Goal: Task Accomplishment & Management: Manage account settings

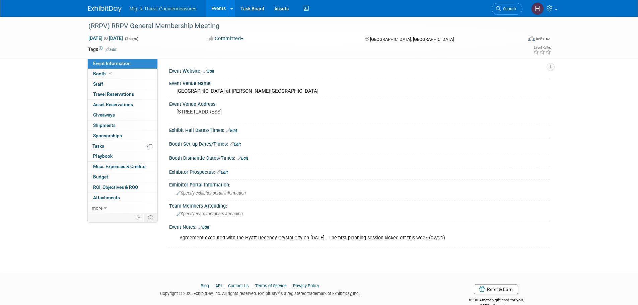
click at [105, 68] on link "Event Information" at bounding box center [123, 64] width 70 height 10
click at [100, 74] on span "Booth" at bounding box center [103, 73] width 20 height 5
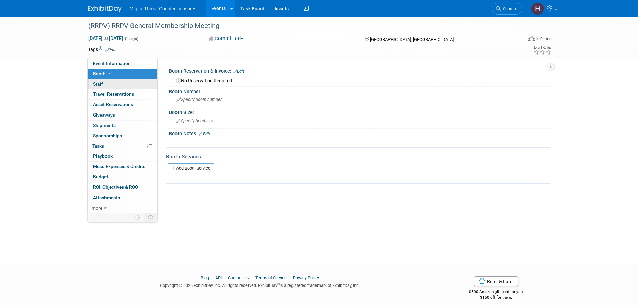
click at [95, 85] on span "Staff 0" at bounding box center [98, 83] width 10 height 5
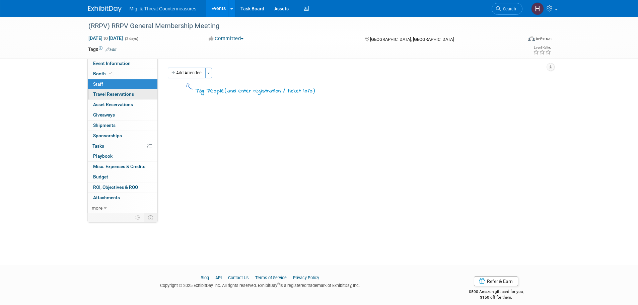
click at [102, 97] on link "0 Travel Reservations 0" at bounding box center [123, 94] width 70 height 10
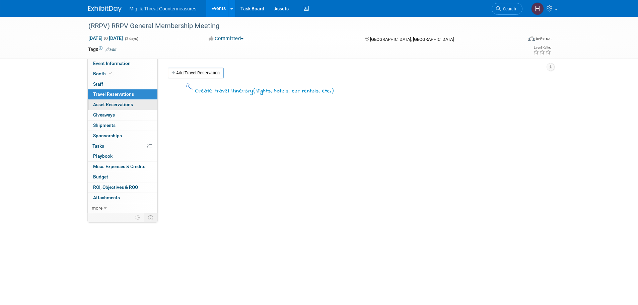
click at [101, 105] on span "Asset Reservations 0" at bounding box center [113, 104] width 40 height 5
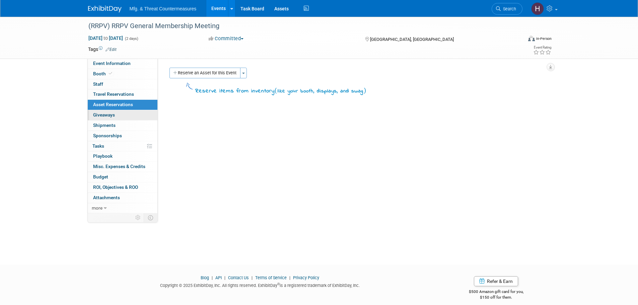
click at [102, 112] on span "Giveaways 0" at bounding box center [104, 114] width 22 height 5
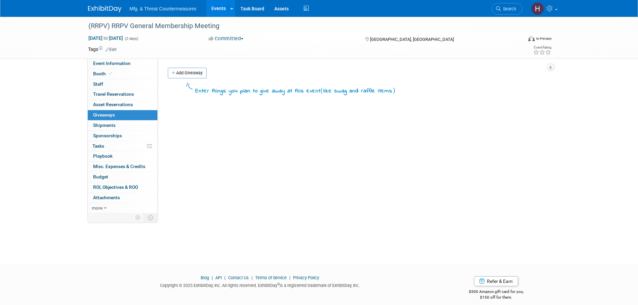
click at [100, 118] on link "0 Giveaways 0" at bounding box center [123, 115] width 70 height 10
click at [100, 125] on span "Shipments 0" at bounding box center [104, 125] width 22 height 5
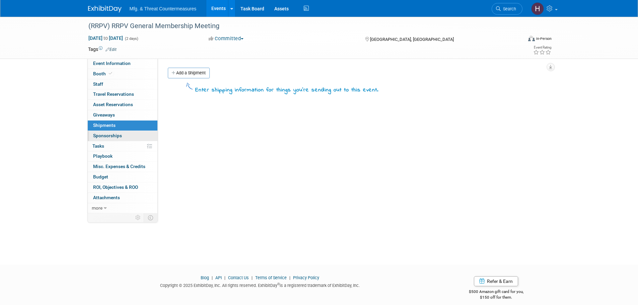
click at [102, 138] on span "Sponsorships 0" at bounding box center [107, 135] width 29 height 5
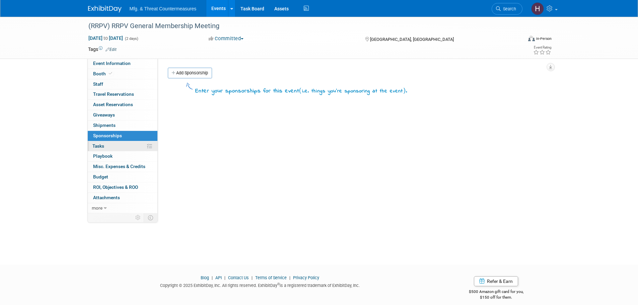
click at [102, 149] on link "0% Tasks 0%" at bounding box center [123, 146] width 70 height 10
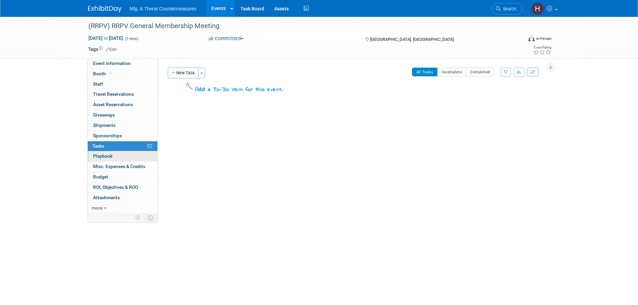
click at [104, 156] on span "Playbook 0" at bounding box center [102, 155] width 19 height 5
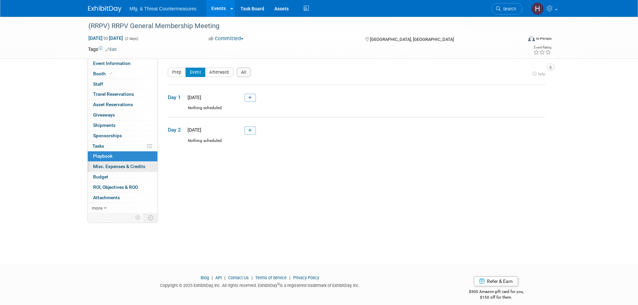
click at [106, 165] on span "Misc. Expenses & Credits 0" at bounding box center [119, 166] width 52 height 5
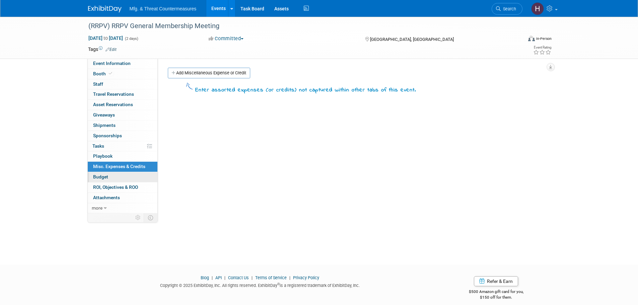
click at [108, 179] on link "Budget" at bounding box center [123, 177] width 70 height 10
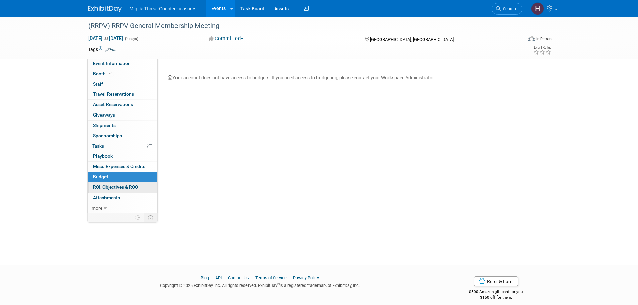
click at [112, 189] on span "ROI, Objectives & ROO 0" at bounding box center [115, 186] width 45 height 5
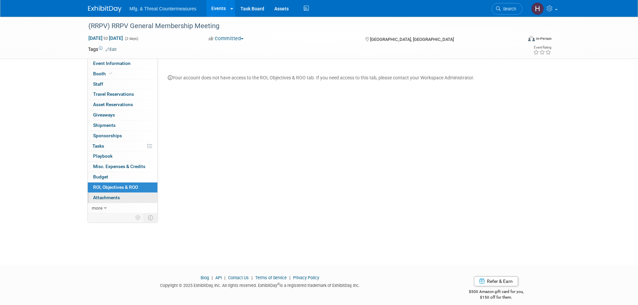
click at [112, 199] on span "Attachments 0" at bounding box center [106, 197] width 27 height 5
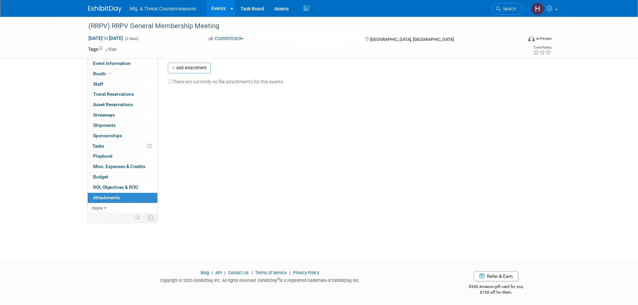
scroll to position [7, 0]
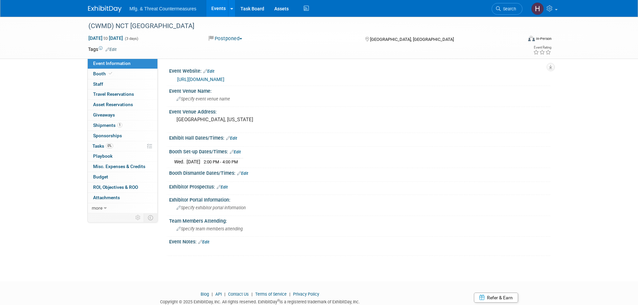
click at [224, 80] on link "https://nct-events.com/nct-usa" at bounding box center [200, 79] width 47 height 5
click at [97, 77] on link "Booth" at bounding box center [123, 74] width 70 height 10
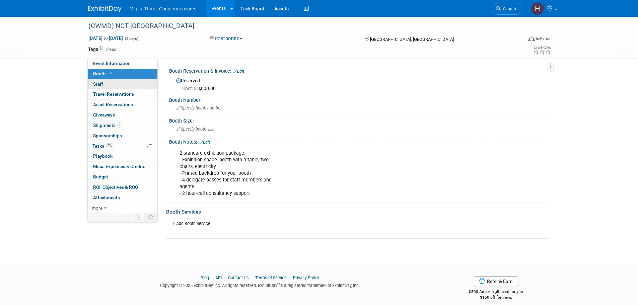
click at [96, 85] on span "Staff 0" at bounding box center [98, 83] width 10 height 5
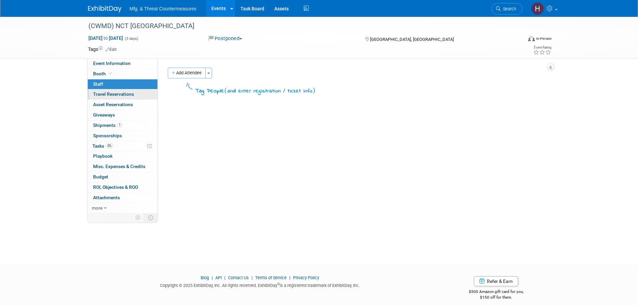
click at [98, 93] on span "Travel Reservations 0" at bounding box center [113, 93] width 41 height 5
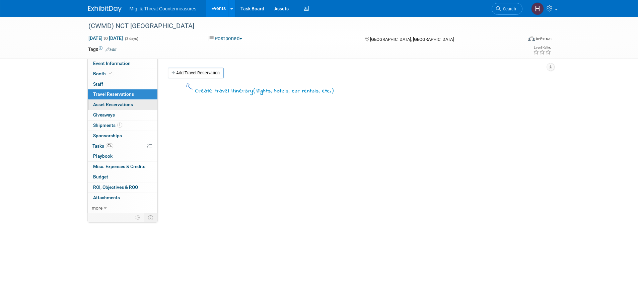
click at [99, 104] on span "Asset Reservations 0" at bounding box center [113, 104] width 40 height 5
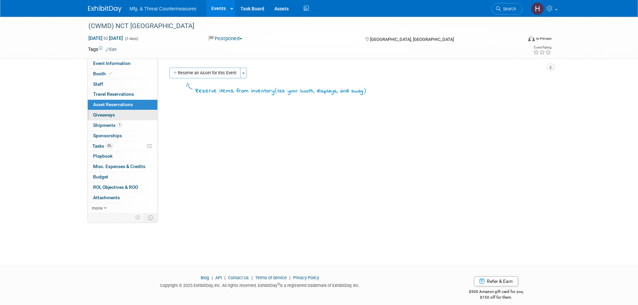
click at [102, 115] on span "Giveaways 0" at bounding box center [104, 114] width 22 height 5
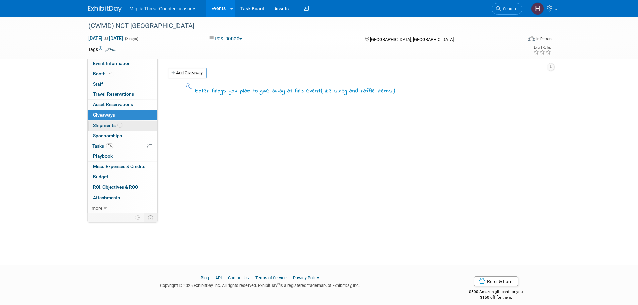
click at [101, 126] on span "Shipments 1" at bounding box center [107, 125] width 29 height 5
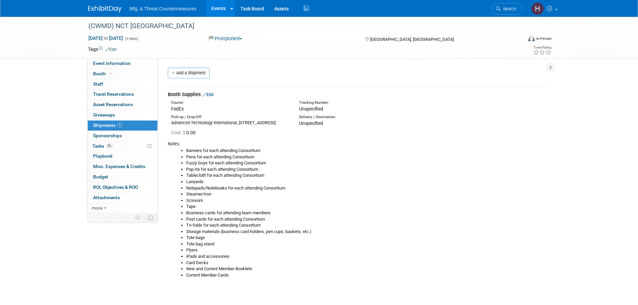
scroll to position [33, 0]
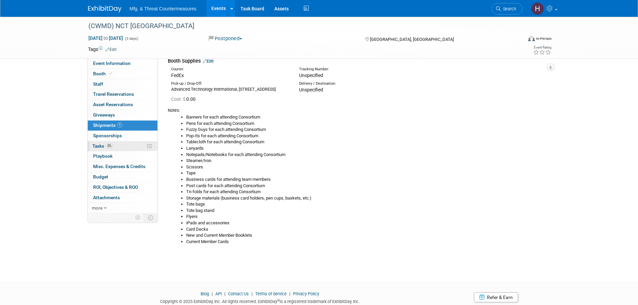
click at [106, 147] on span "0%" at bounding box center [109, 145] width 7 height 5
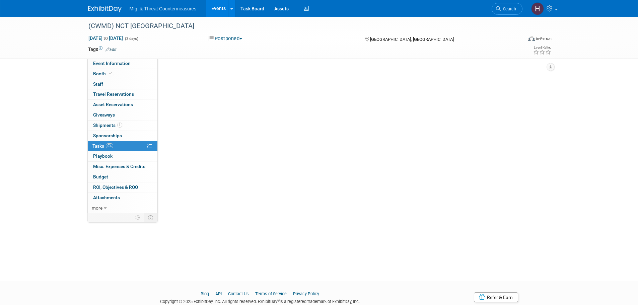
scroll to position [0, 0]
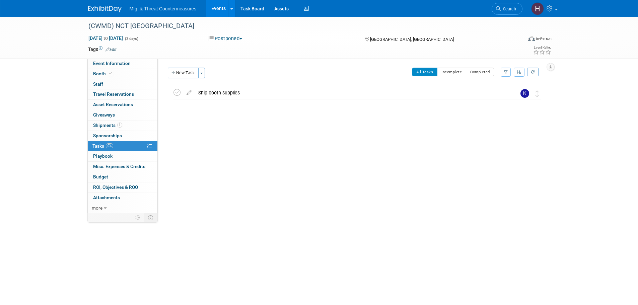
click at [108, 141] on link "0% Tasks 0%" at bounding box center [123, 146] width 70 height 10
click at [108, 137] on span "Sponsorships 0" at bounding box center [107, 135] width 29 height 5
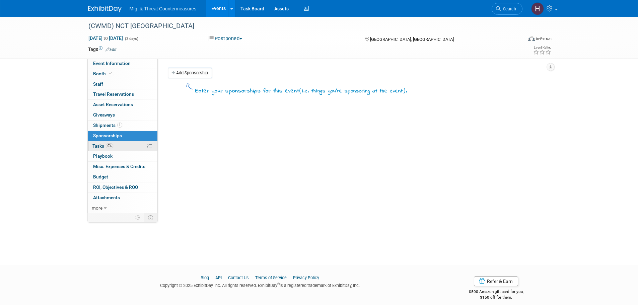
click at [102, 146] on span "Tasks 0%" at bounding box center [102, 145] width 21 height 5
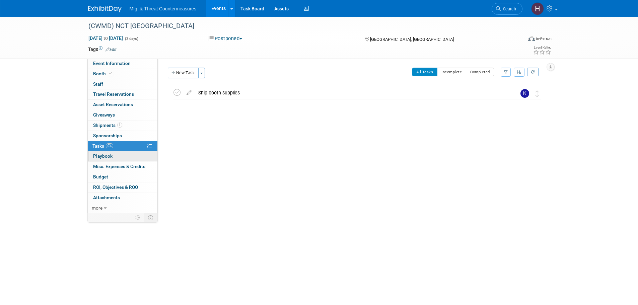
click at [102, 156] on span "Playbook 0" at bounding box center [102, 155] width 19 height 5
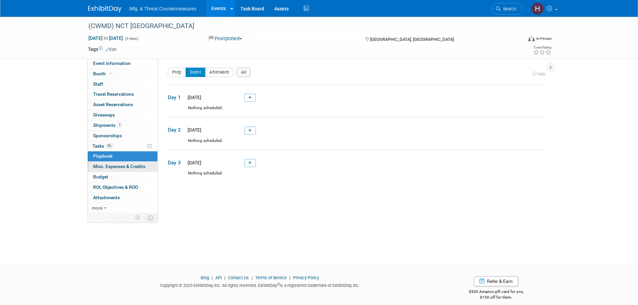
click at [101, 168] on span "Misc. Expenses & Credits 0" at bounding box center [119, 166] width 52 height 5
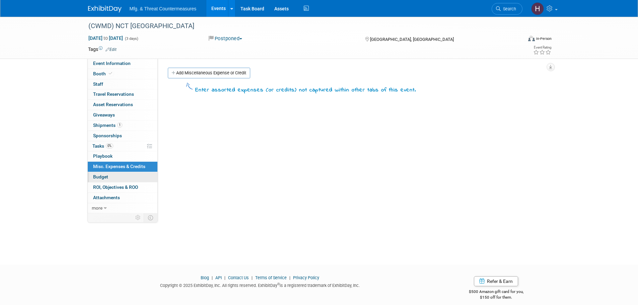
click at [100, 181] on link "Budget" at bounding box center [123, 177] width 70 height 10
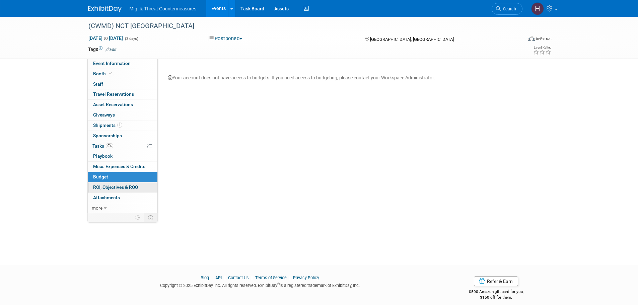
click at [101, 191] on link "0 ROI, Objectives & ROO 0" at bounding box center [123, 187] width 70 height 10
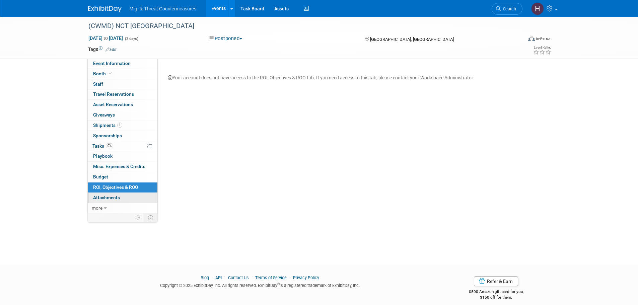
click at [98, 198] on span "Attachments 0" at bounding box center [106, 197] width 27 height 5
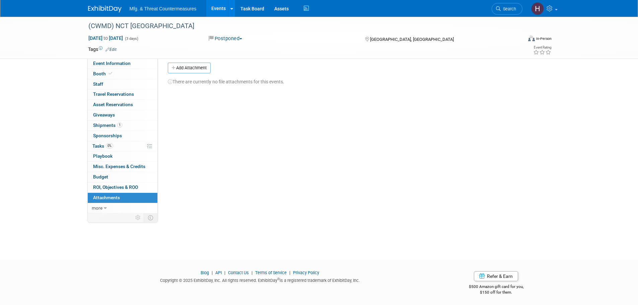
scroll to position [7, 0]
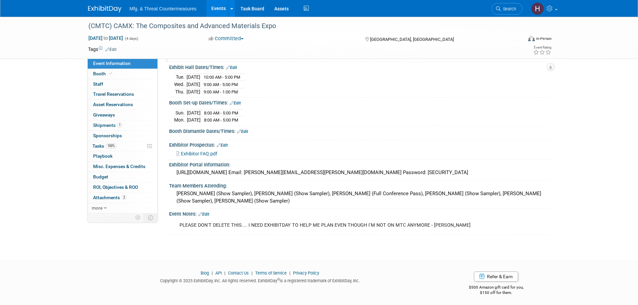
scroll to position [72, 0]
click at [113, 75] on link "Booth" at bounding box center [123, 74] width 70 height 10
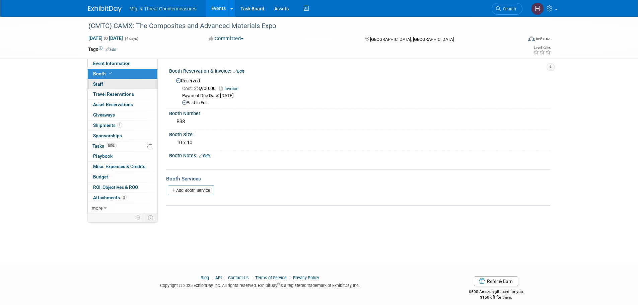
click at [110, 81] on link "0 Staff 0" at bounding box center [123, 84] width 70 height 10
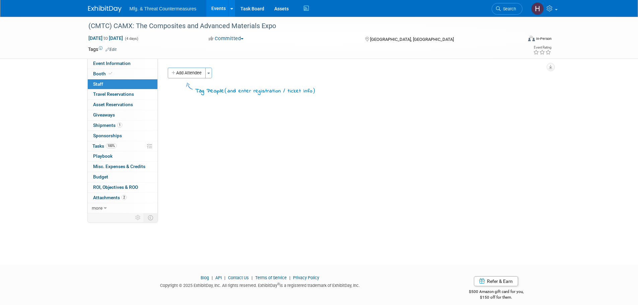
drag, startPoint x: 180, startPoint y: 72, endPoint x: 192, endPoint y: 89, distance: 21.4
click at [180, 72] on button "Add Attendee" at bounding box center [187, 73] width 38 height 11
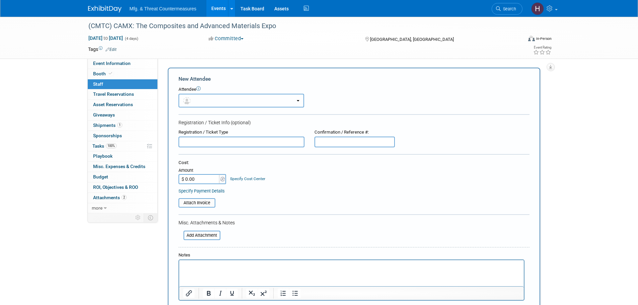
click at [225, 99] on button "button" at bounding box center [241, 101] width 126 height 14
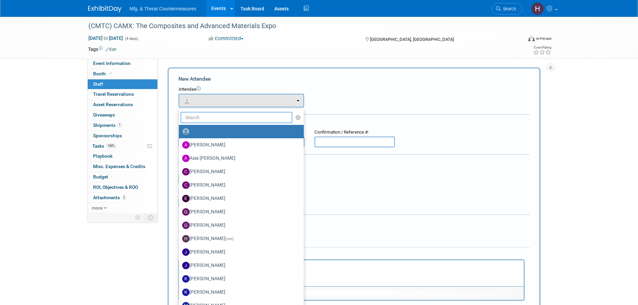
click at [221, 118] on input "text" at bounding box center [236, 117] width 112 height 11
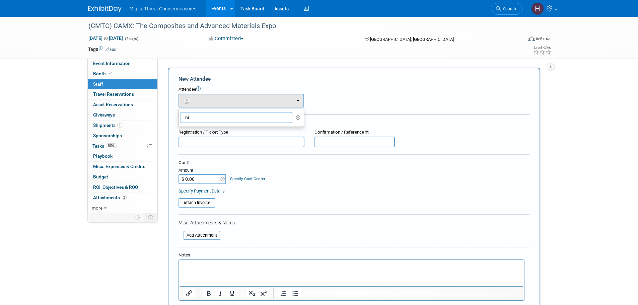
type input "n"
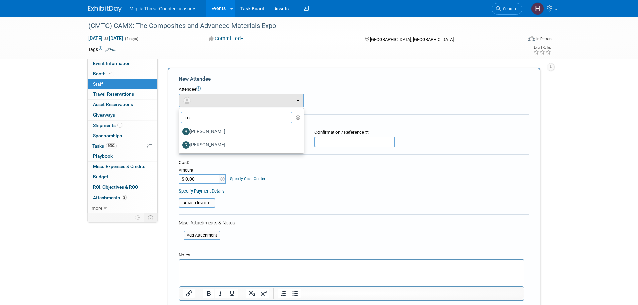
type input "r"
type input "d"
type input "s"
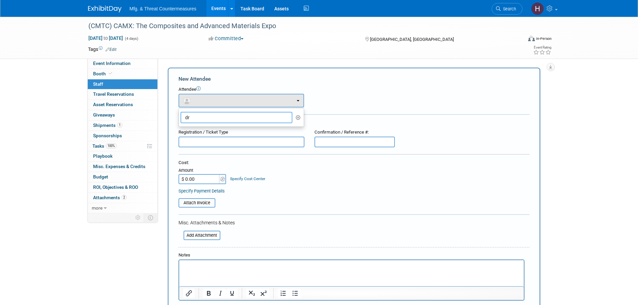
type input "d"
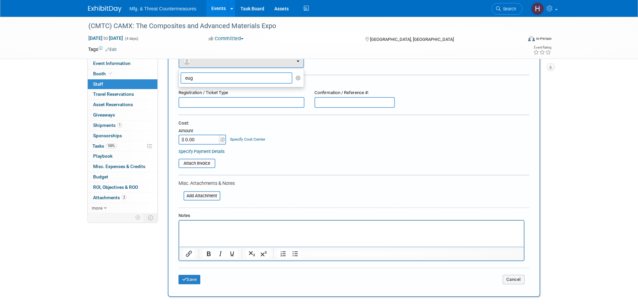
scroll to position [111, 0]
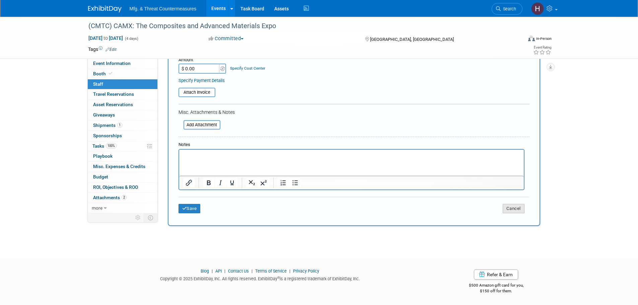
type input "eug"
click at [507, 205] on button "Cancel" at bounding box center [513, 208] width 22 height 9
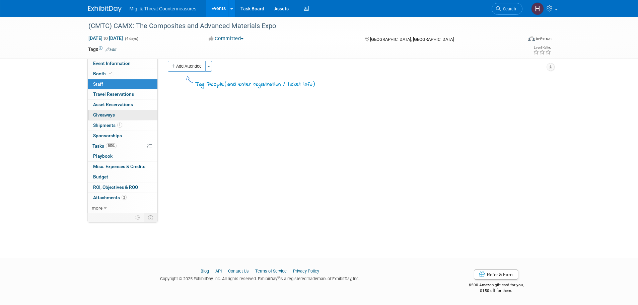
scroll to position [0, 0]
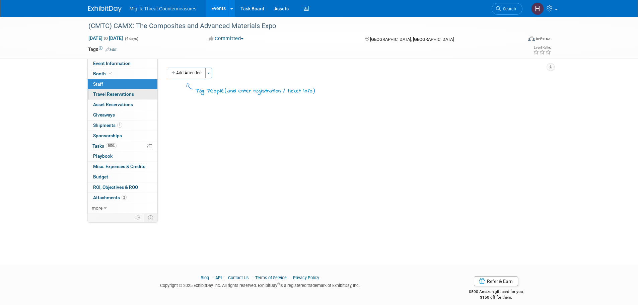
click at [122, 94] on span "Travel Reservations 0" at bounding box center [113, 93] width 41 height 5
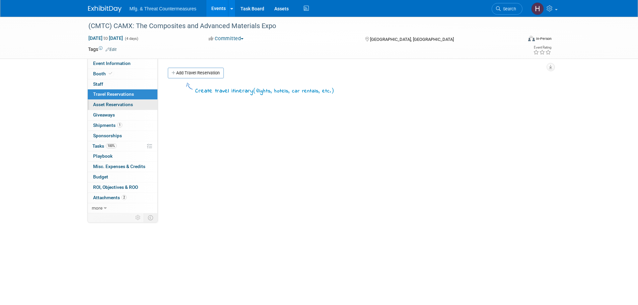
click at [117, 105] on span "Asset Reservations 0" at bounding box center [113, 104] width 40 height 5
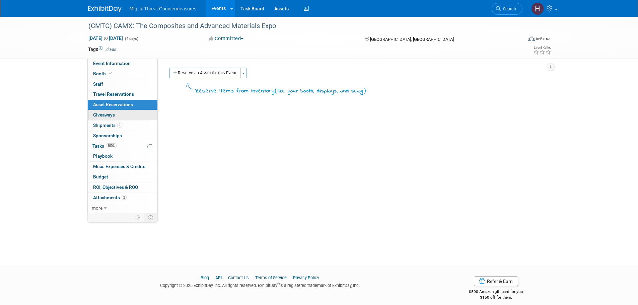
click at [113, 117] on span "Giveaways 0" at bounding box center [104, 114] width 22 height 5
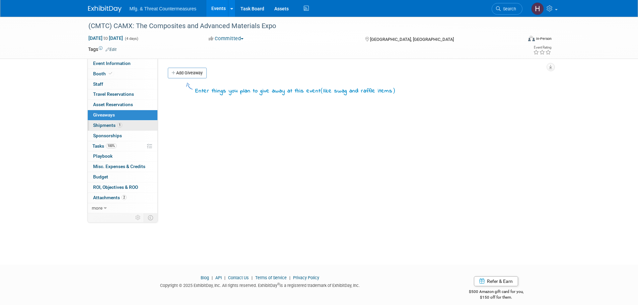
click at [108, 125] on span "Shipments 1" at bounding box center [107, 125] width 29 height 5
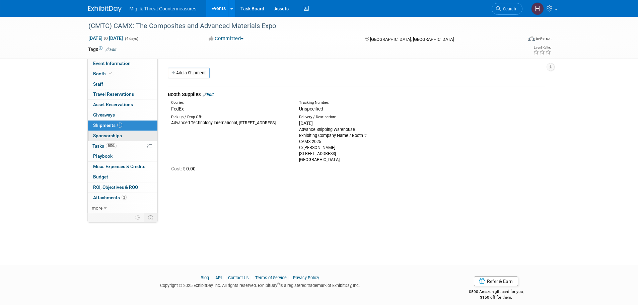
click at [103, 139] on link "0 Sponsorships 0" at bounding box center [123, 136] width 70 height 10
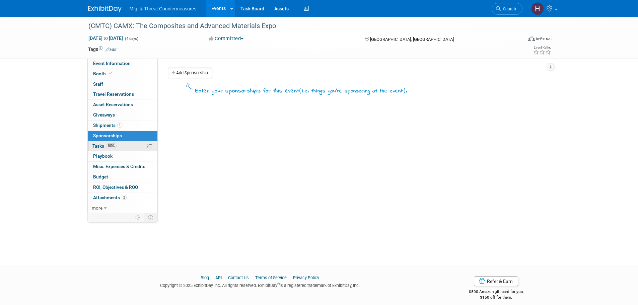
click at [100, 147] on span "Tasks 100%" at bounding box center [104, 145] width 24 height 5
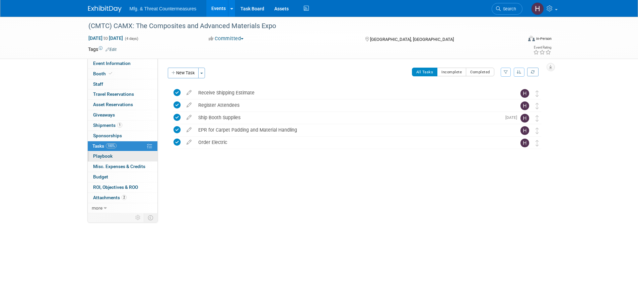
click at [95, 155] on span "Playbook 0" at bounding box center [102, 155] width 19 height 5
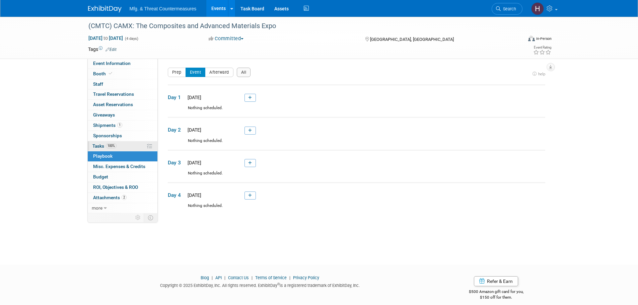
click at [106, 146] on span "100%" at bounding box center [111, 145] width 11 height 5
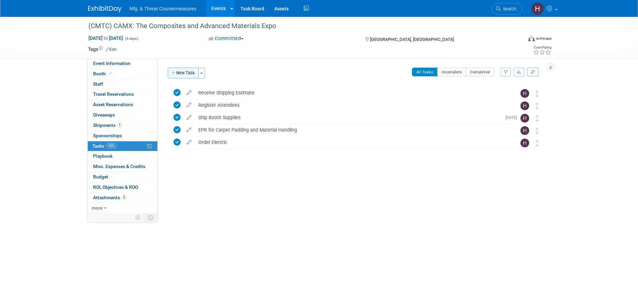
click at [182, 69] on button "New Task" at bounding box center [183, 73] width 31 height 11
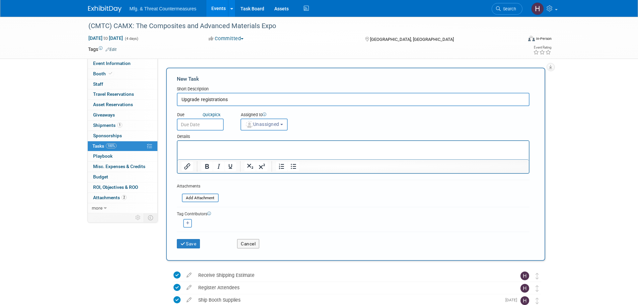
type input "Upgrade registrations"
click at [210, 126] on input "text" at bounding box center [200, 124] width 47 height 12
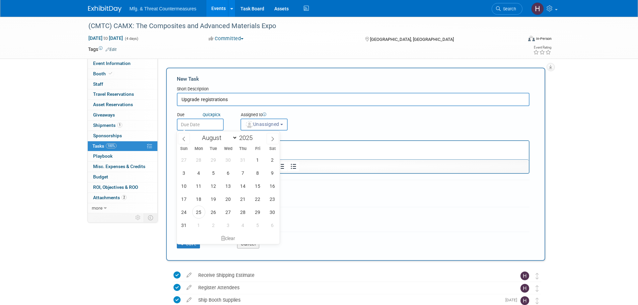
click at [257, 122] on span "Unassigned" at bounding box center [262, 124] width 34 height 5
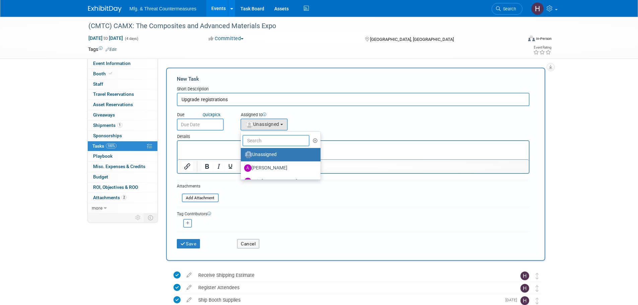
click at [277, 143] on input "text" at bounding box center [275, 140] width 67 height 11
type input "haw"
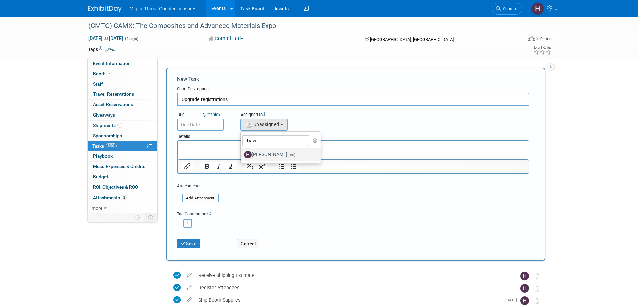
click at [269, 150] on label "Hillary Hawkins (me)" at bounding box center [279, 154] width 70 height 11
click at [242, 152] on input "Hillary Hawkins (me)" at bounding box center [239, 154] width 4 height 4
select select "3c8855a8-85b9-4bc6-8534-5a40100751d4"
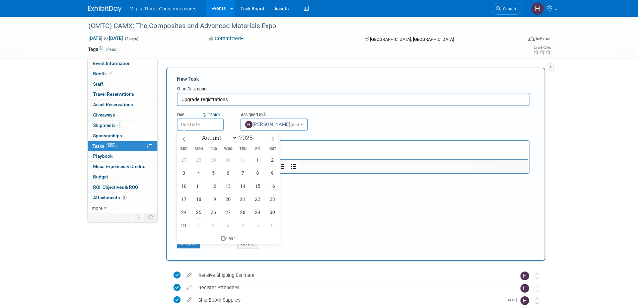
click at [192, 124] on input "text" at bounding box center [200, 124] width 47 height 12
click at [275, 140] on span at bounding box center [272, 138] width 12 height 11
select select "8"
click at [201, 157] on span "1" at bounding box center [198, 159] width 13 height 13
type input "Sep 1, 2025"
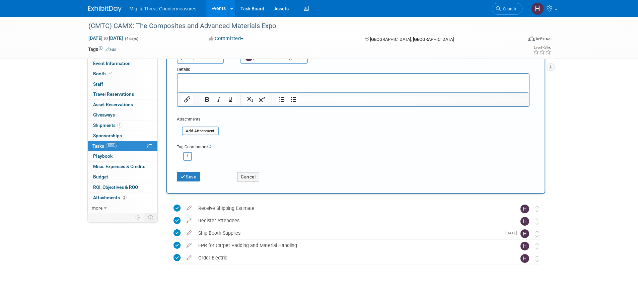
scroll to position [67, 0]
click at [200, 176] on button "Save" at bounding box center [188, 176] width 23 height 9
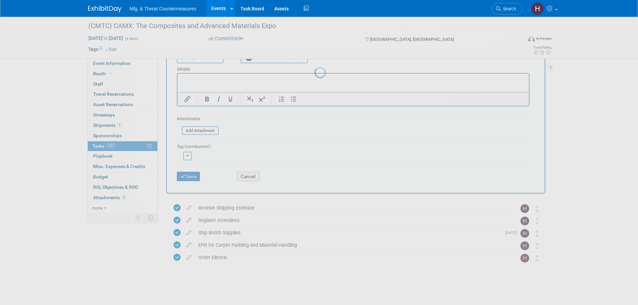
scroll to position [0, 0]
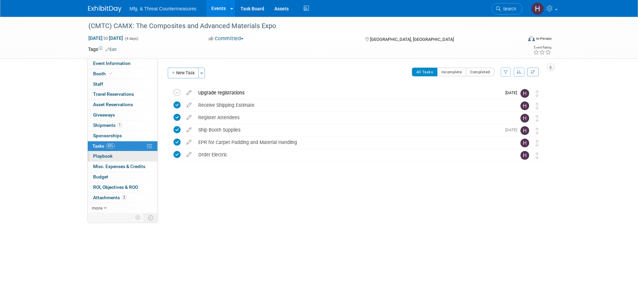
click at [127, 157] on link "0 Playbook 0" at bounding box center [123, 156] width 70 height 10
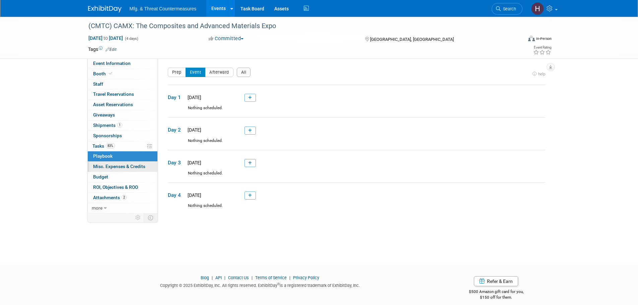
click at [117, 168] on span "Misc. Expenses & Credits 0" at bounding box center [119, 166] width 52 height 5
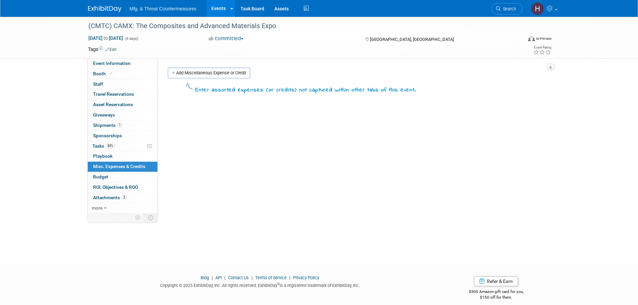
click at [113, 177] on link "Budget" at bounding box center [123, 177] width 70 height 10
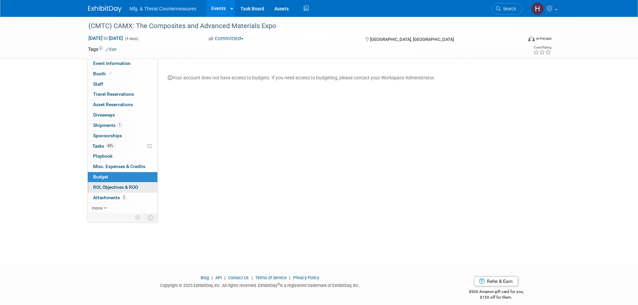
click at [109, 189] on span "ROI, Objectives & ROO 0" at bounding box center [115, 186] width 45 height 5
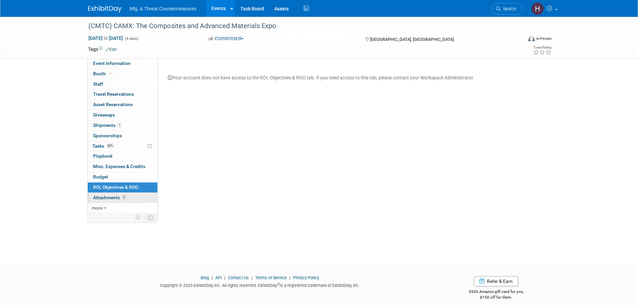
click at [107, 197] on span "Attachments 2" at bounding box center [109, 197] width 33 height 5
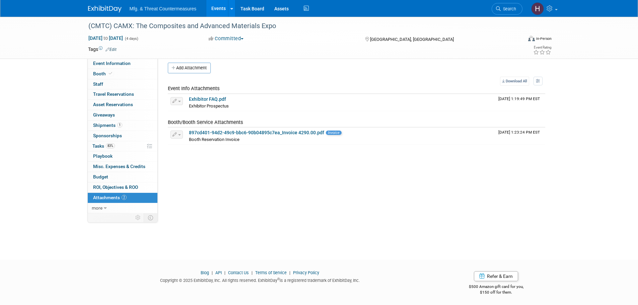
scroll to position [7, 0]
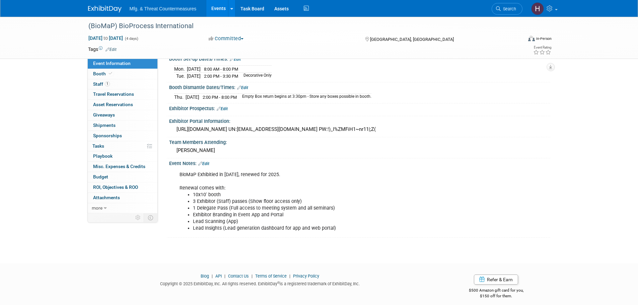
scroll to position [118, 0]
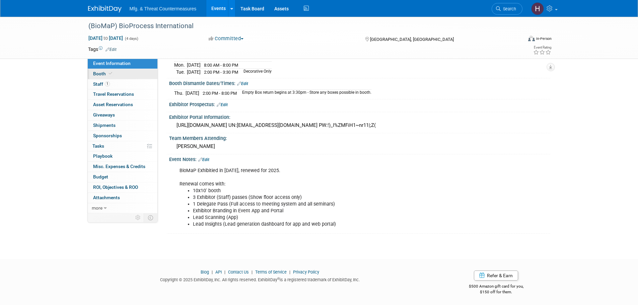
click at [130, 74] on link "Booth" at bounding box center [123, 74] width 70 height 10
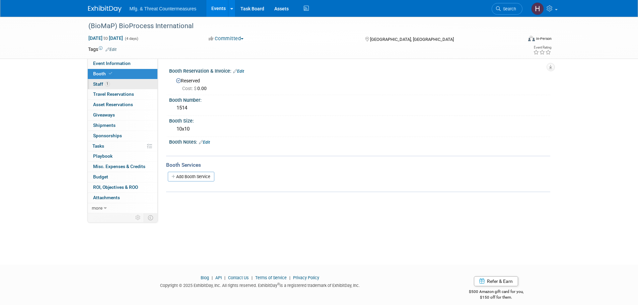
click at [126, 84] on link "1 Staff 1" at bounding box center [123, 84] width 70 height 10
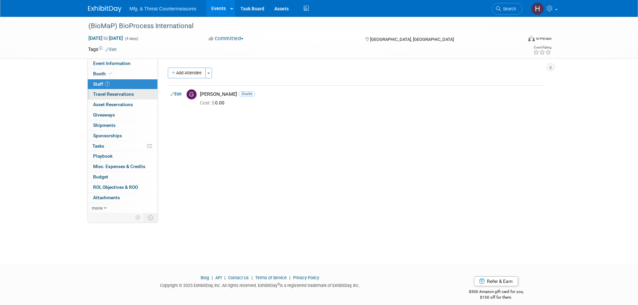
click at [125, 91] on link "0 Travel Reservations 0" at bounding box center [123, 94] width 70 height 10
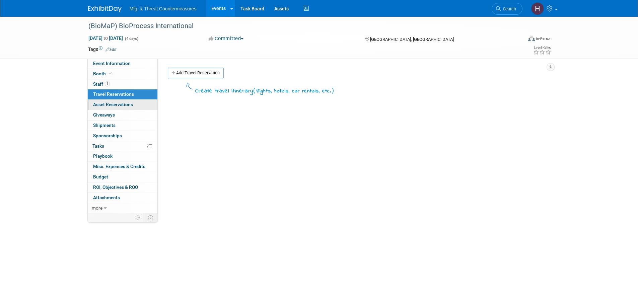
click at [121, 106] on span "Asset Reservations 0" at bounding box center [113, 104] width 40 height 5
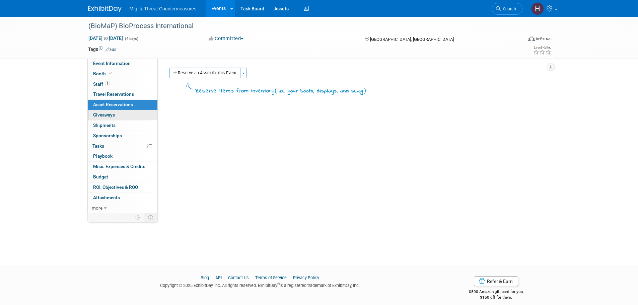
click at [114, 118] on link "0 Giveaways 0" at bounding box center [123, 115] width 70 height 10
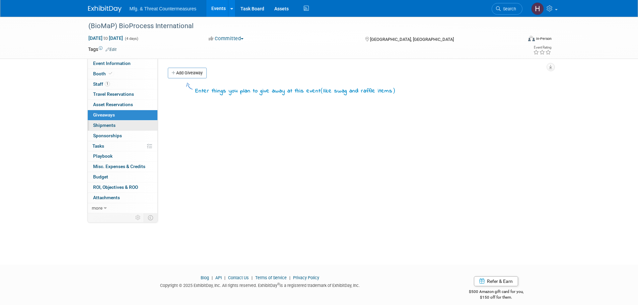
click at [112, 130] on link "0 Shipments 0" at bounding box center [123, 125] width 70 height 10
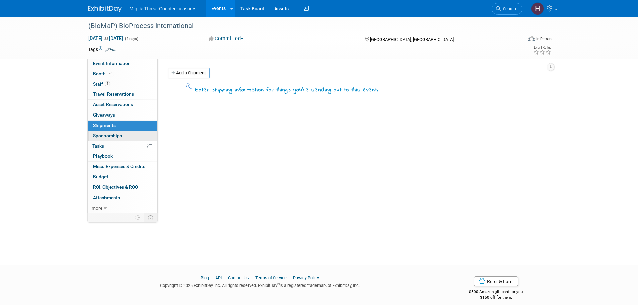
click at [106, 139] on link "0 Sponsorships 0" at bounding box center [123, 136] width 70 height 10
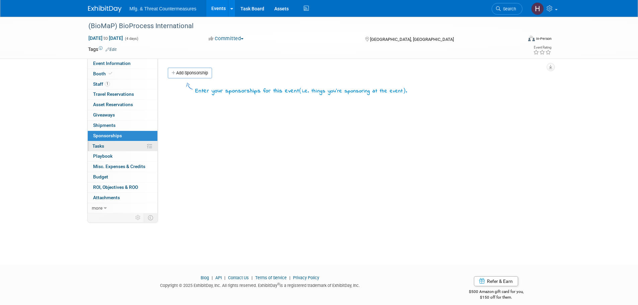
click at [105, 148] on link "0% Tasks 0%" at bounding box center [123, 146] width 70 height 10
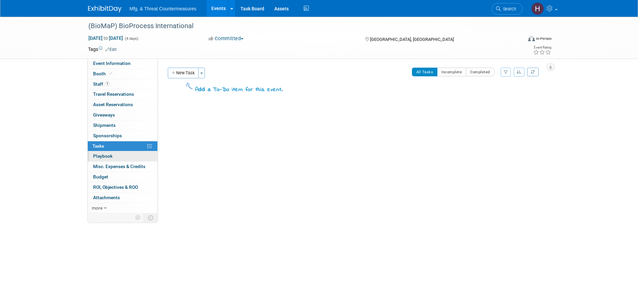
click at [102, 155] on span "Playbook 0" at bounding box center [102, 155] width 19 height 5
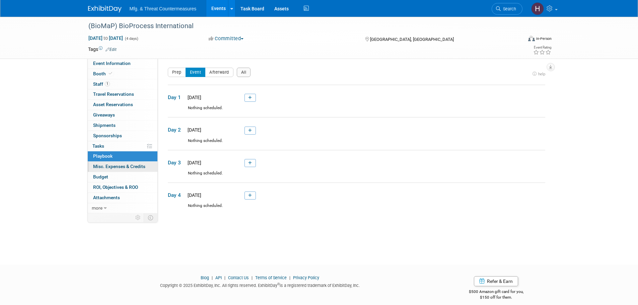
click at [104, 167] on span "Misc. Expenses & Credits 0" at bounding box center [119, 166] width 52 height 5
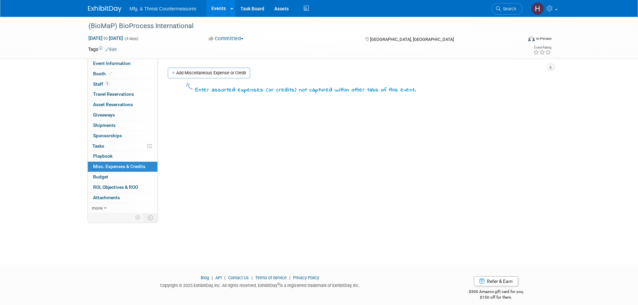
click at [103, 178] on span "Budget" at bounding box center [100, 176] width 15 height 5
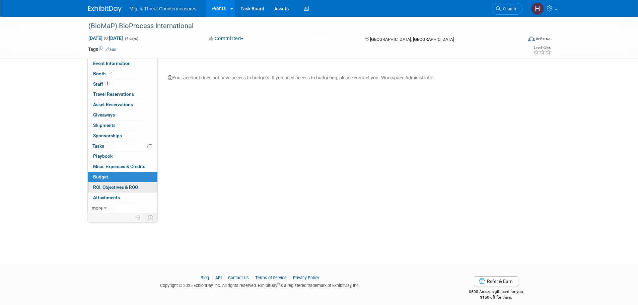
click at [103, 186] on span "ROI, Objectives & ROO 0" at bounding box center [115, 186] width 45 height 5
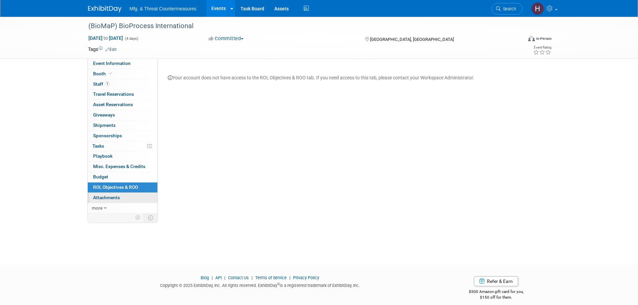
click at [107, 200] on link "0 Attachments 0" at bounding box center [123, 198] width 70 height 10
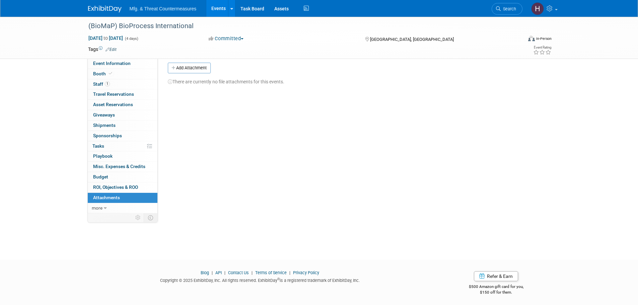
scroll to position [7, 0]
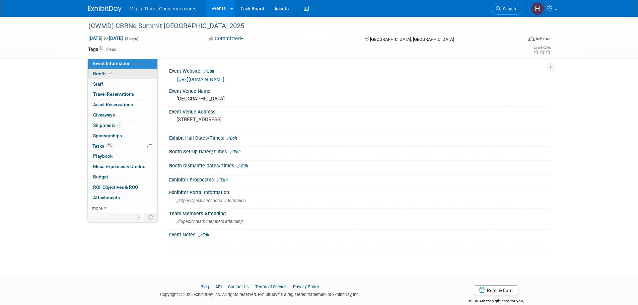
click at [109, 75] on icon at bounding box center [110, 74] width 3 height 4
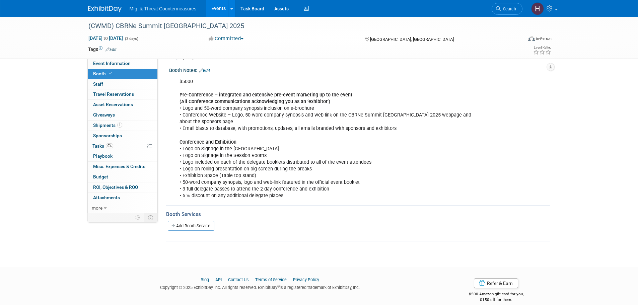
scroll to position [80, 0]
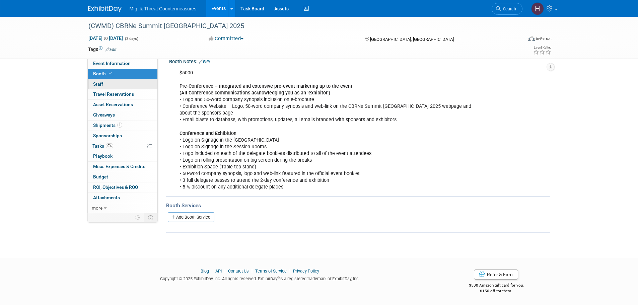
click at [133, 87] on link "0 Staff 0" at bounding box center [123, 84] width 70 height 10
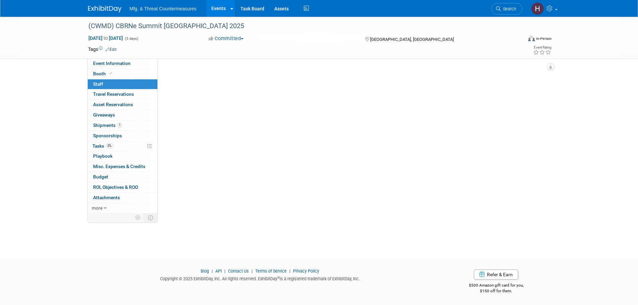
scroll to position [0, 0]
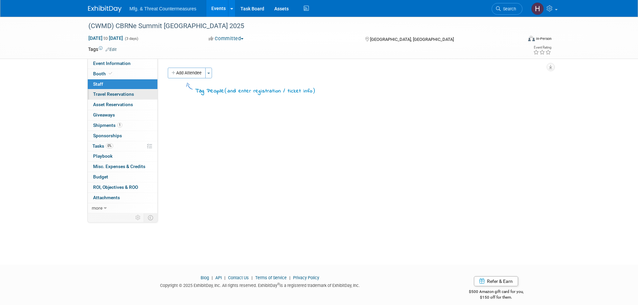
click at [127, 93] on span "Travel Reservations 0" at bounding box center [113, 93] width 41 height 5
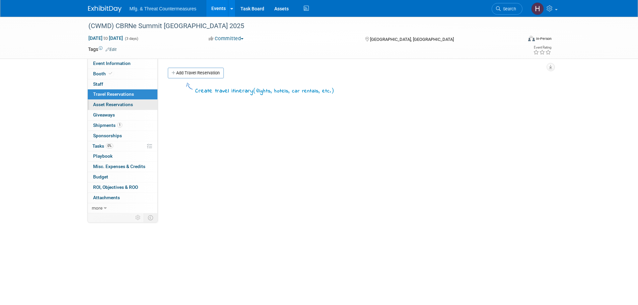
click at [118, 107] on span "Asset Reservations 0" at bounding box center [113, 104] width 40 height 5
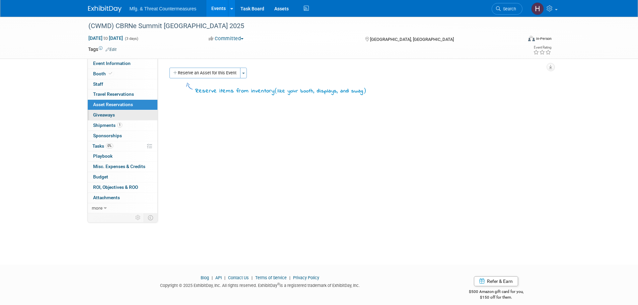
click at [116, 117] on link "0 Giveaways 0" at bounding box center [123, 115] width 70 height 10
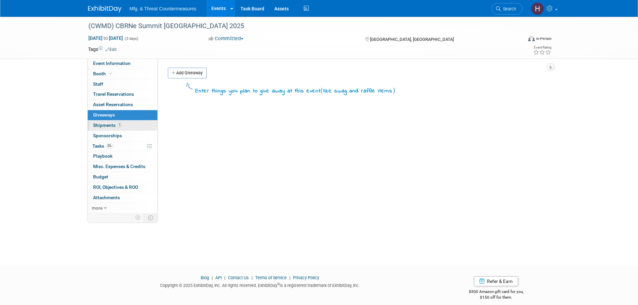
click at [110, 123] on span "Shipments 1" at bounding box center [107, 125] width 29 height 5
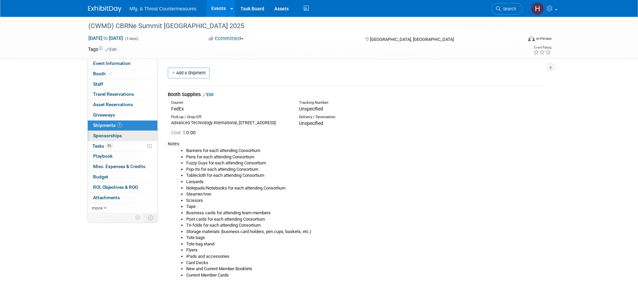
click at [107, 133] on span "Sponsorships 0" at bounding box center [107, 135] width 29 height 5
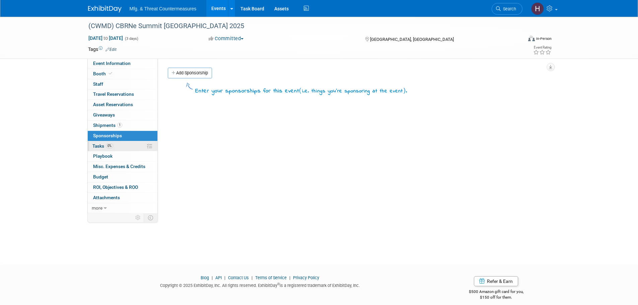
click at [107, 145] on span "0%" at bounding box center [109, 145] width 7 height 5
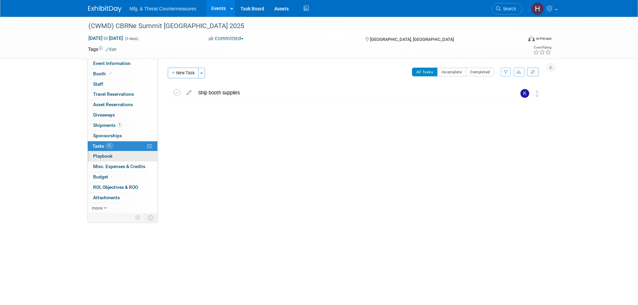
click at [111, 159] on span "Playbook 0" at bounding box center [102, 155] width 19 height 5
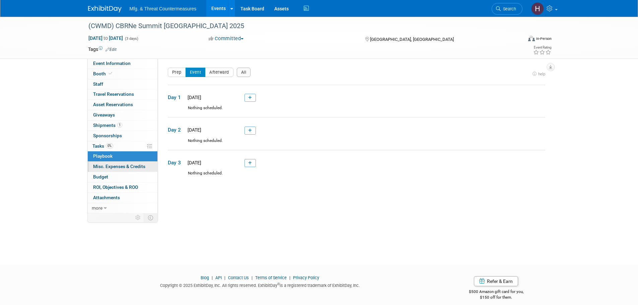
click at [106, 168] on span "Misc. Expenses & Credits 0" at bounding box center [119, 166] width 52 height 5
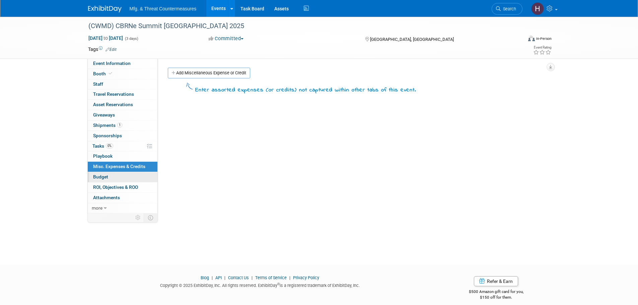
click at [101, 177] on span "Budget" at bounding box center [100, 176] width 15 height 5
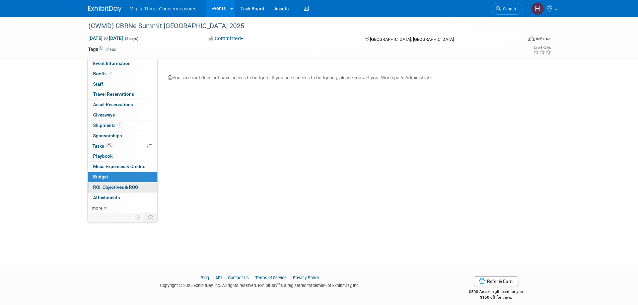
click at [103, 188] on span "ROI, Objectives & ROO 0" at bounding box center [115, 186] width 45 height 5
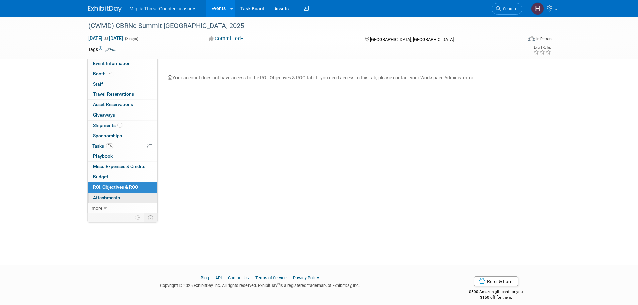
click at [105, 199] on span "Attachments 0" at bounding box center [106, 197] width 27 height 5
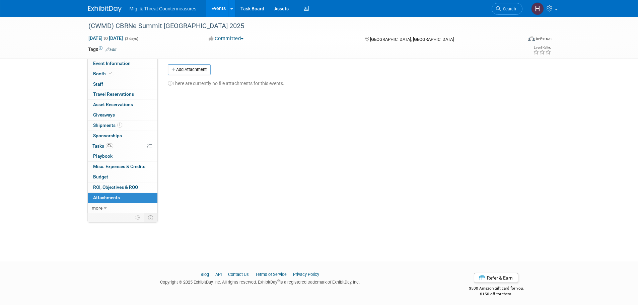
scroll to position [7, 0]
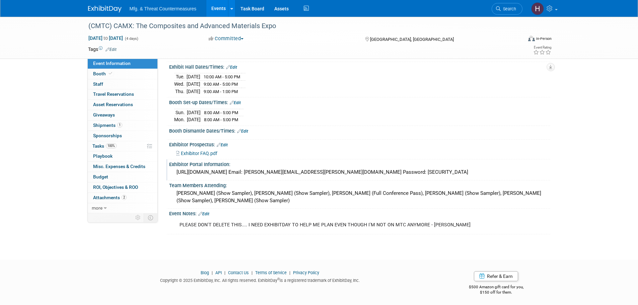
scroll to position [72, 0]
